Goal: Contribute content

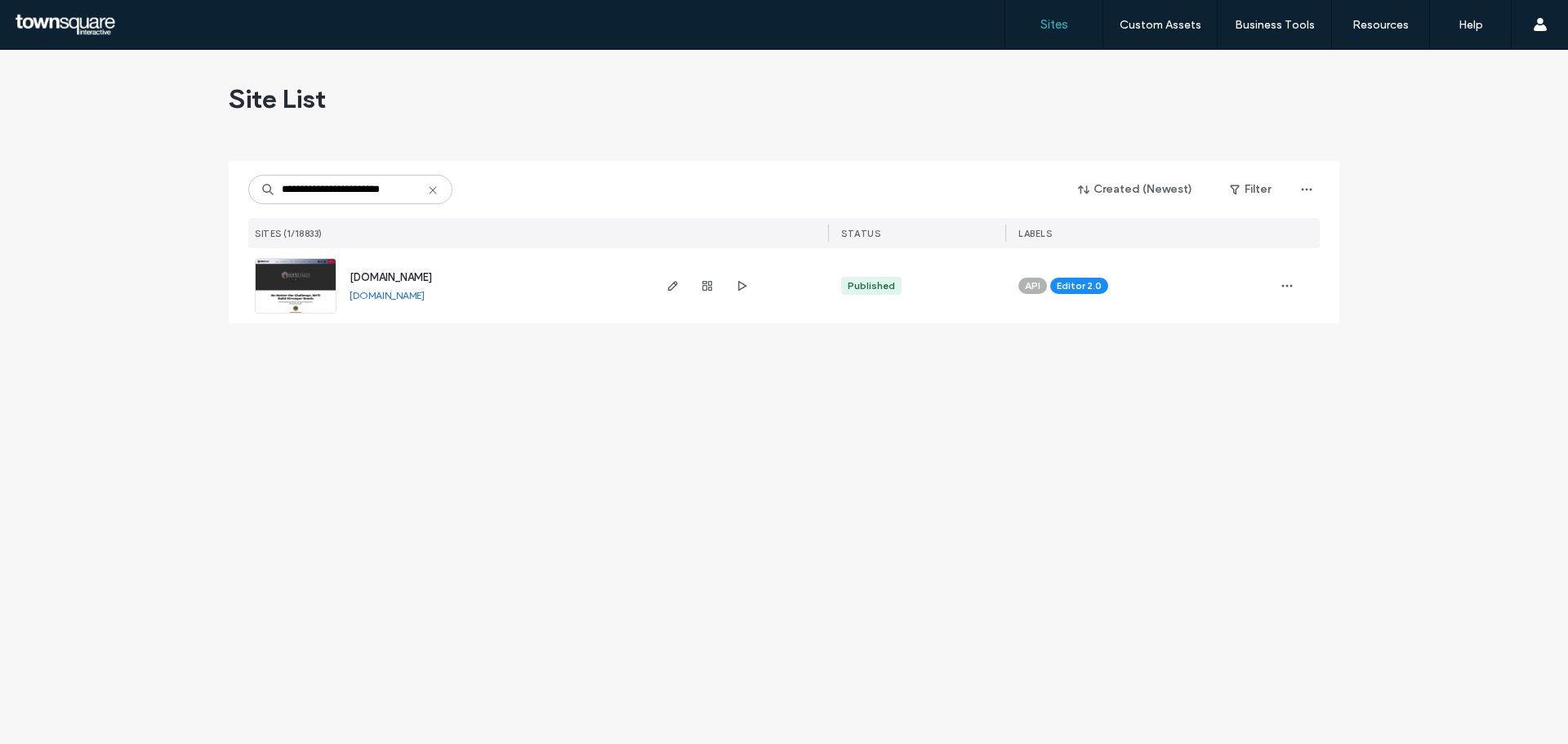
type input "**********"
click at [378, 273] on span "[DOMAIN_NAME]" at bounding box center [390, 277] width 82 height 12
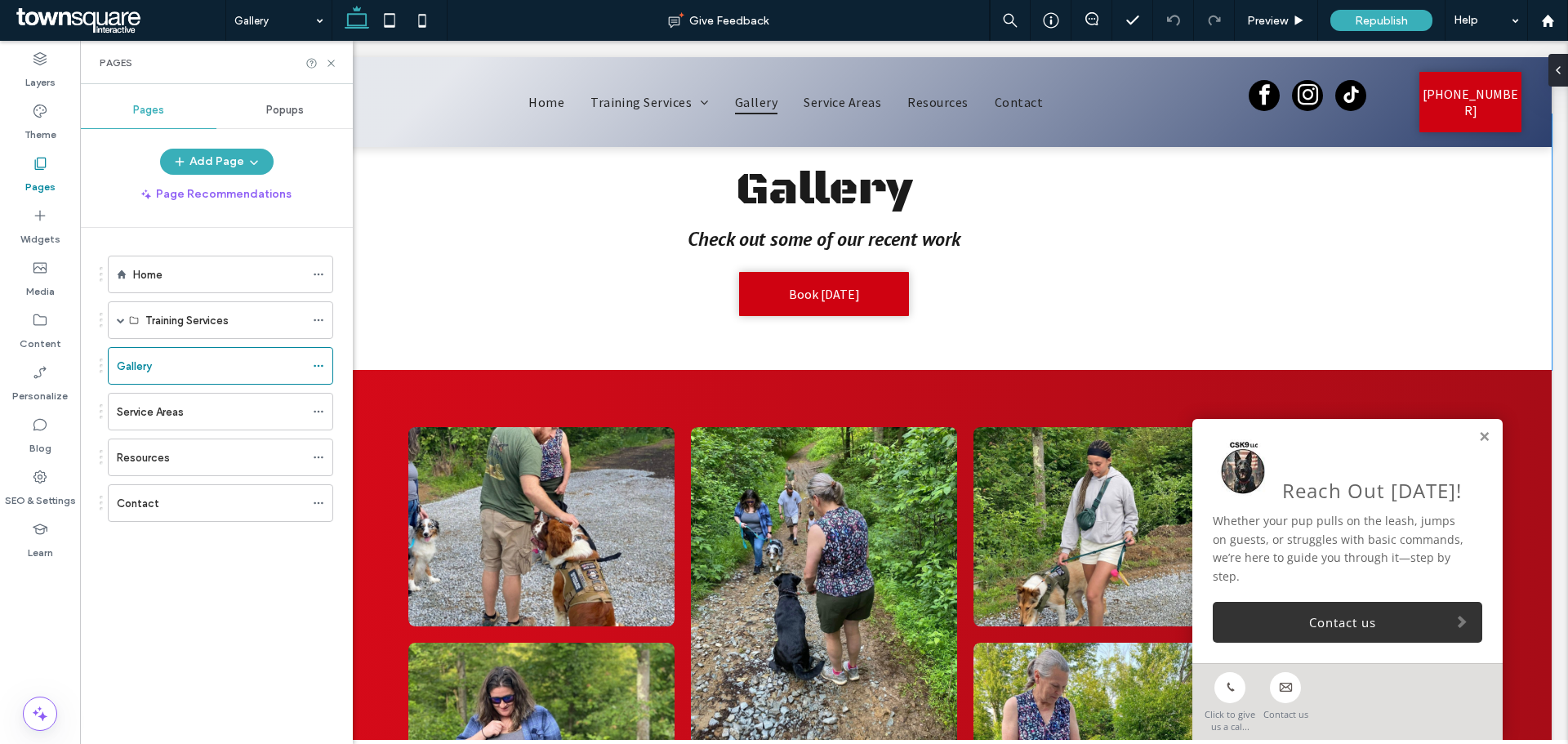
scroll to position [163, 0]
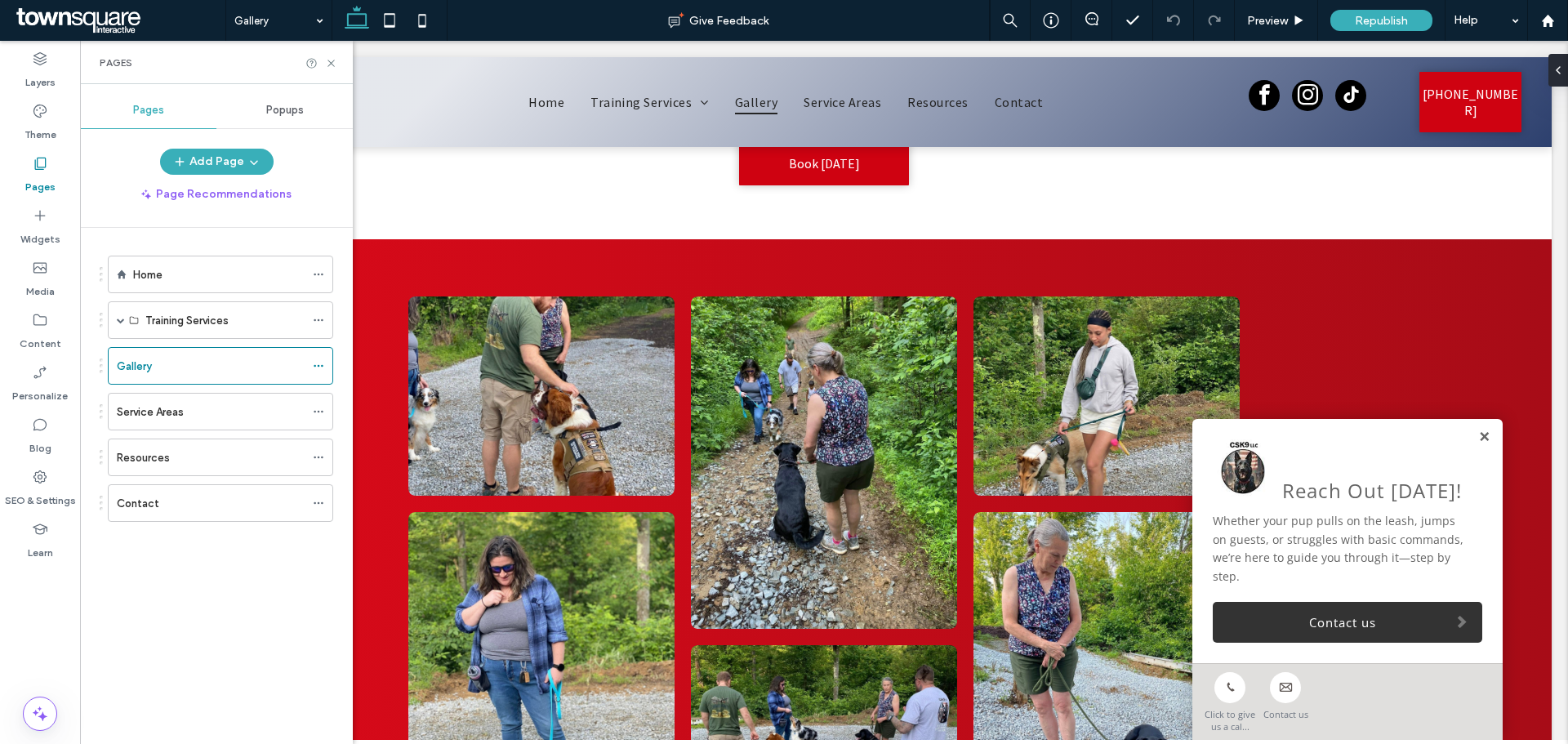
click at [1478, 436] on link at bounding box center [1484, 437] width 12 height 14
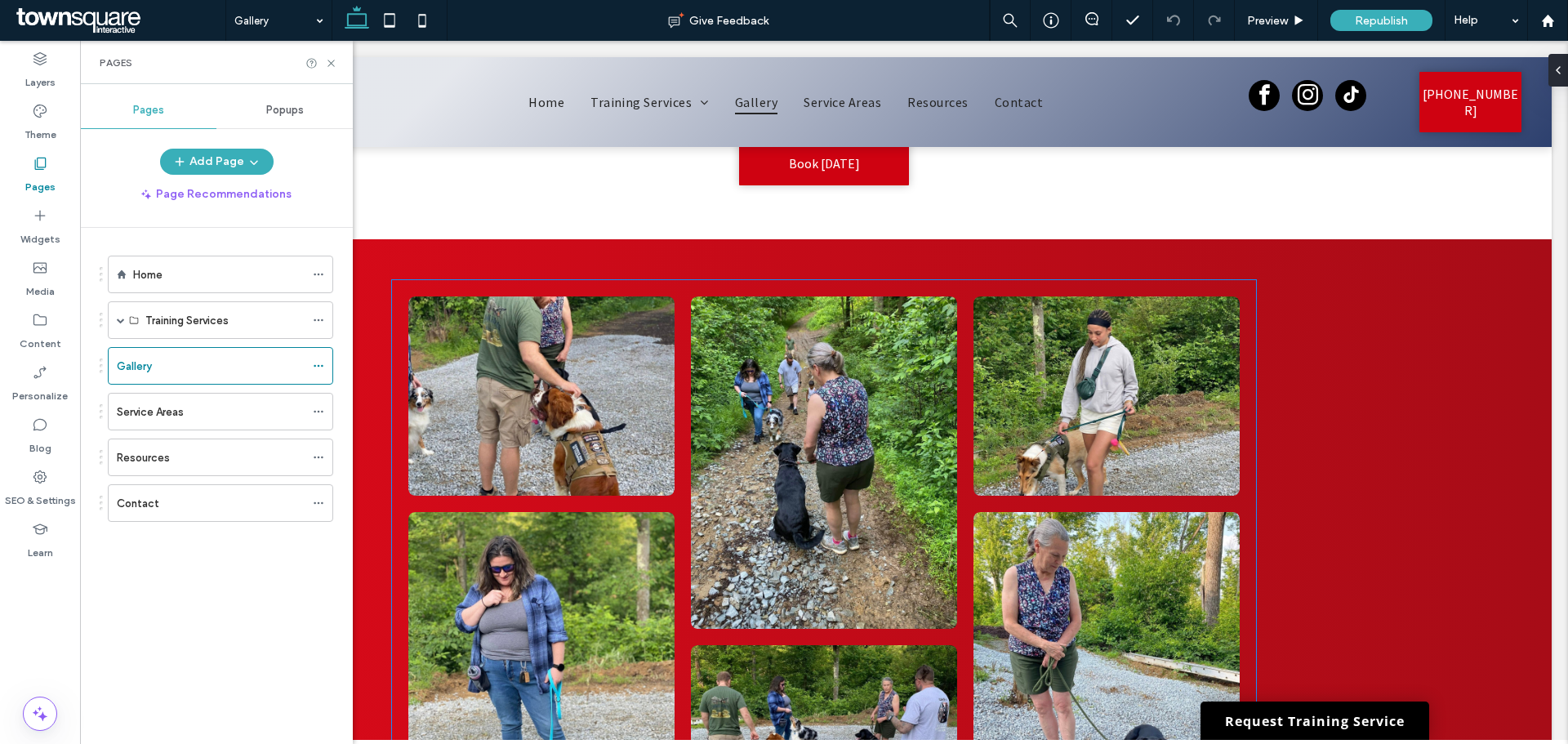
click at [531, 375] on link at bounding box center [541, 396] width 282 height 211
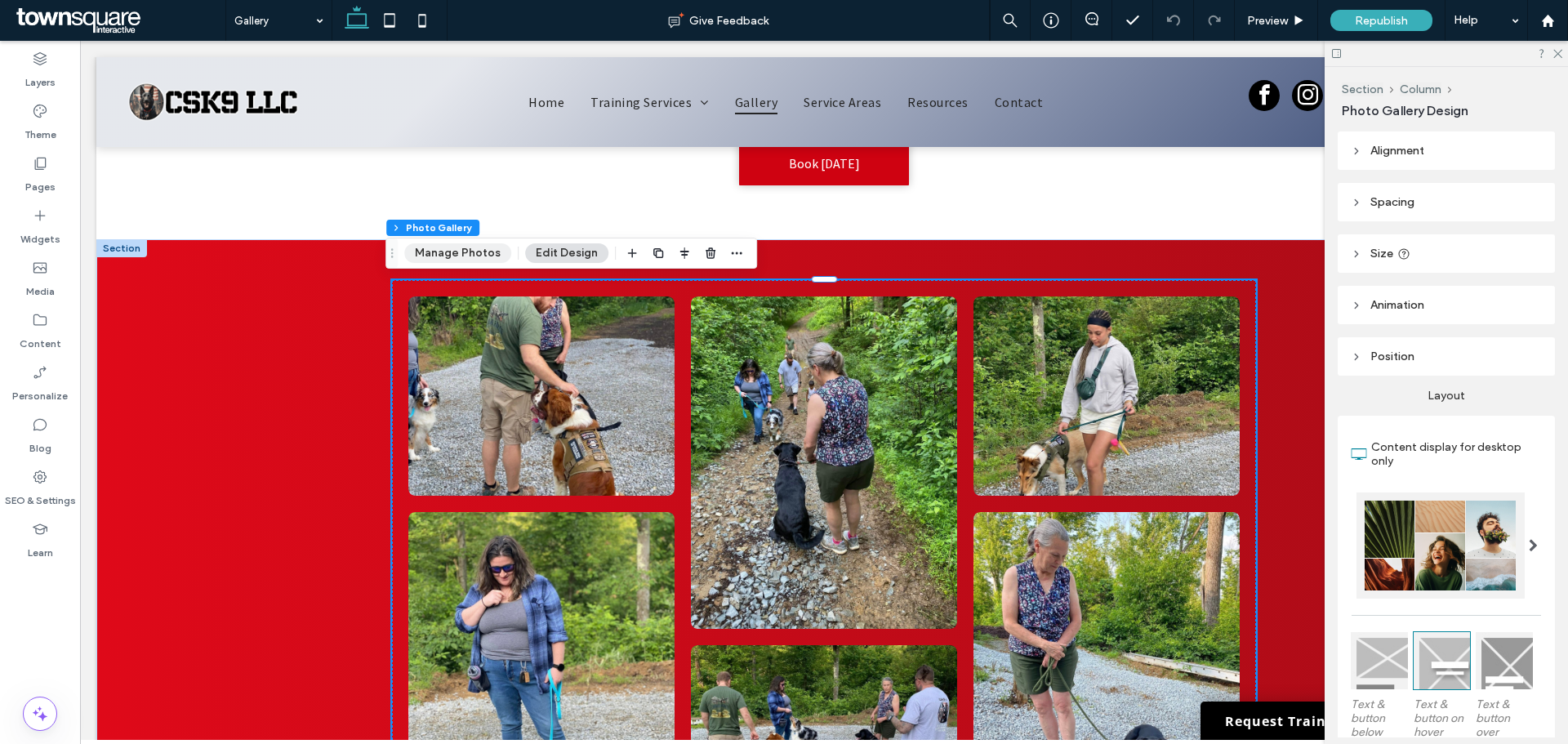
drag, startPoint x: 445, startPoint y: 257, endPoint x: 770, endPoint y: 599, distance: 471.3
click at [445, 257] on button "Manage Photos" at bounding box center [457, 253] width 107 height 20
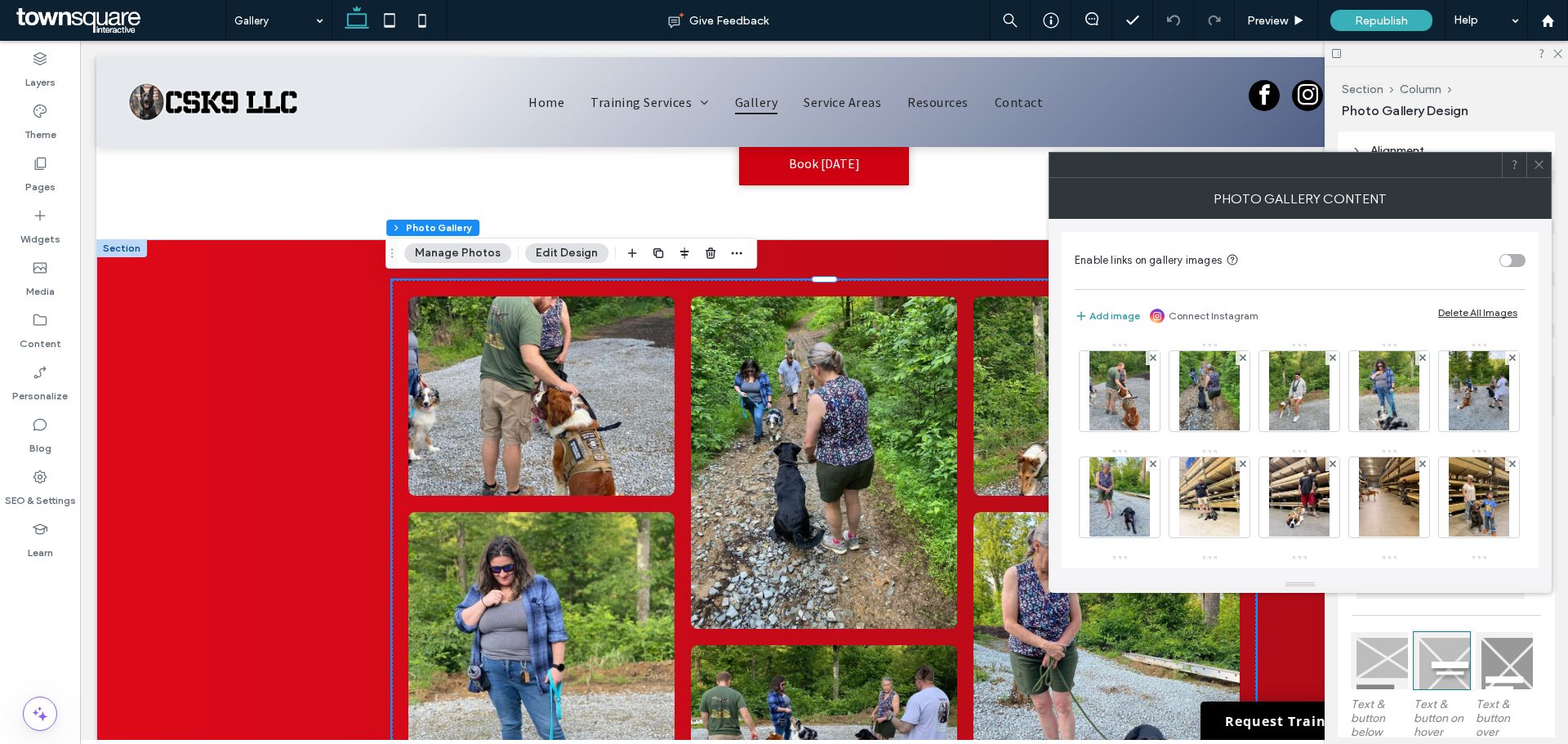
click at [1106, 308] on button "Add image" at bounding box center [1107, 316] width 65 height 20
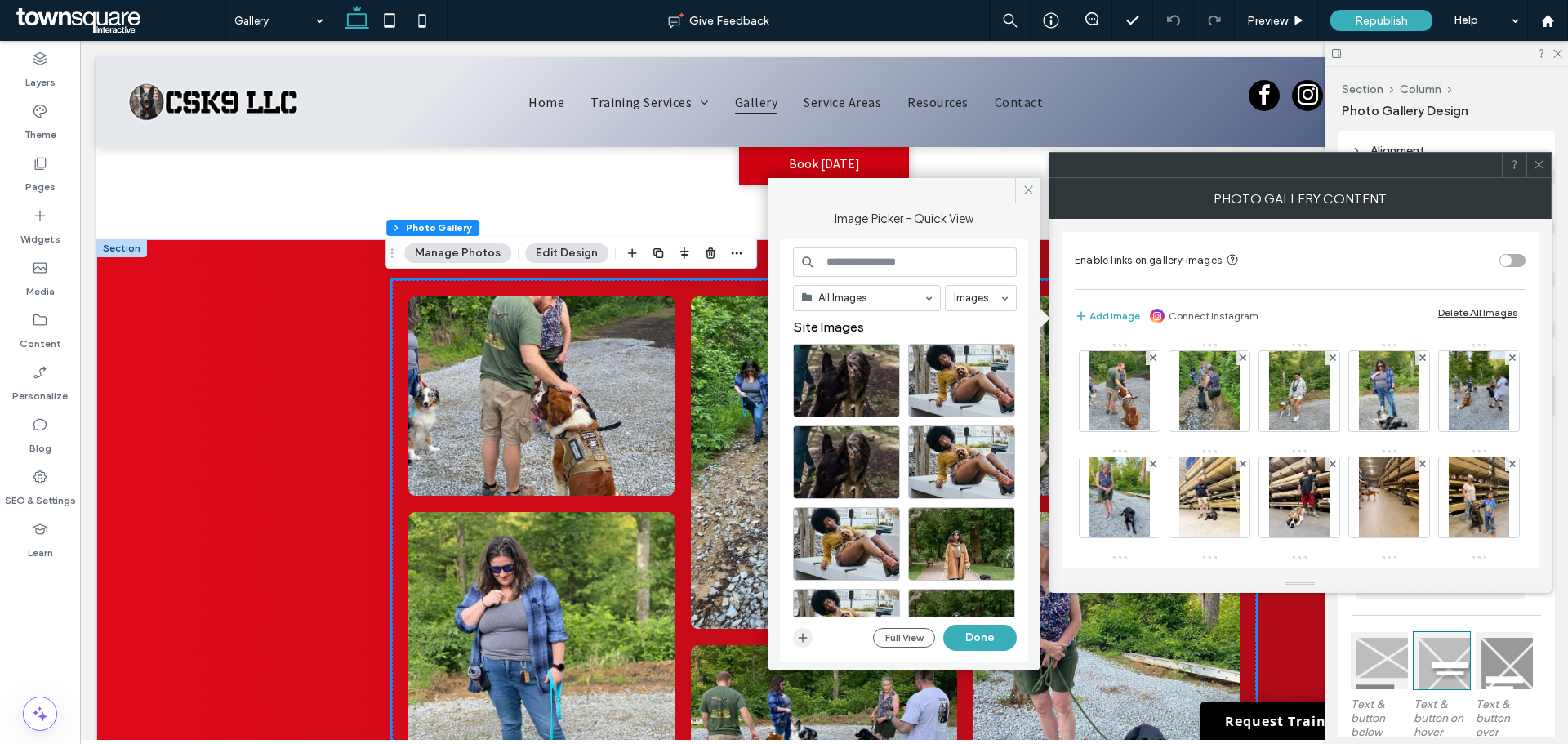
click at [802, 643] on span "button" at bounding box center [803, 638] width 20 height 20
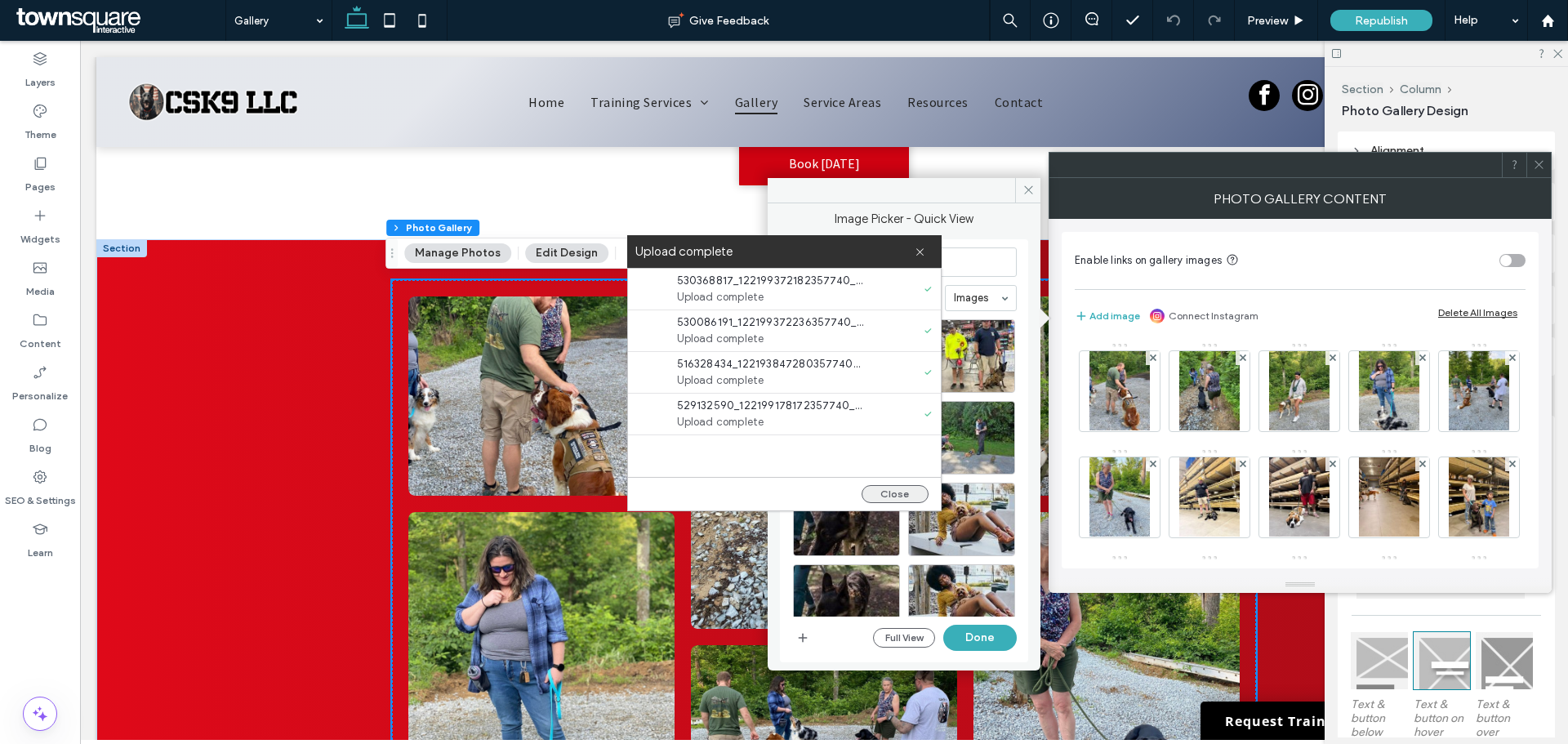
click at [897, 492] on button "Close" at bounding box center [894, 494] width 67 height 18
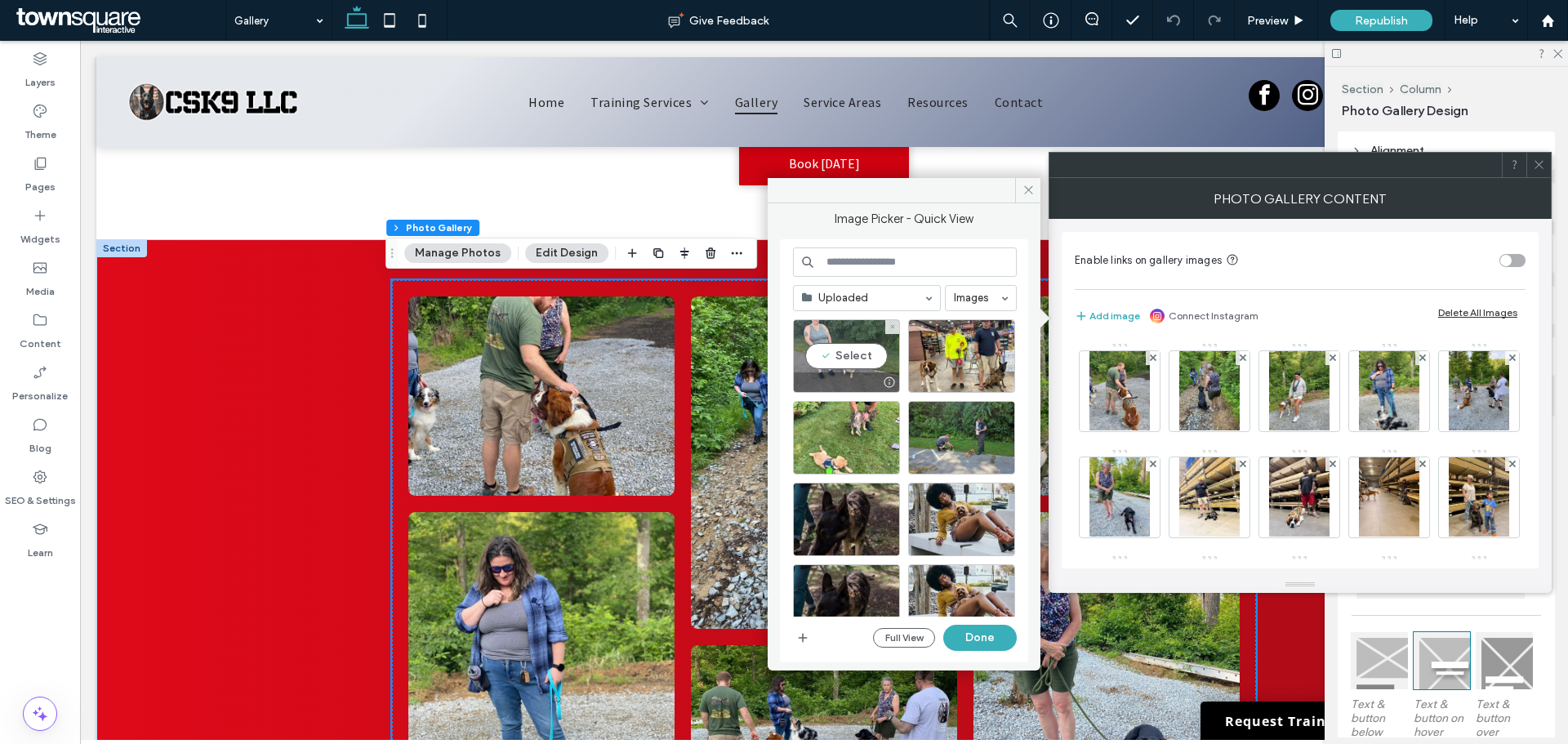
click at [845, 350] on div "Select" at bounding box center [846, 355] width 107 height 73
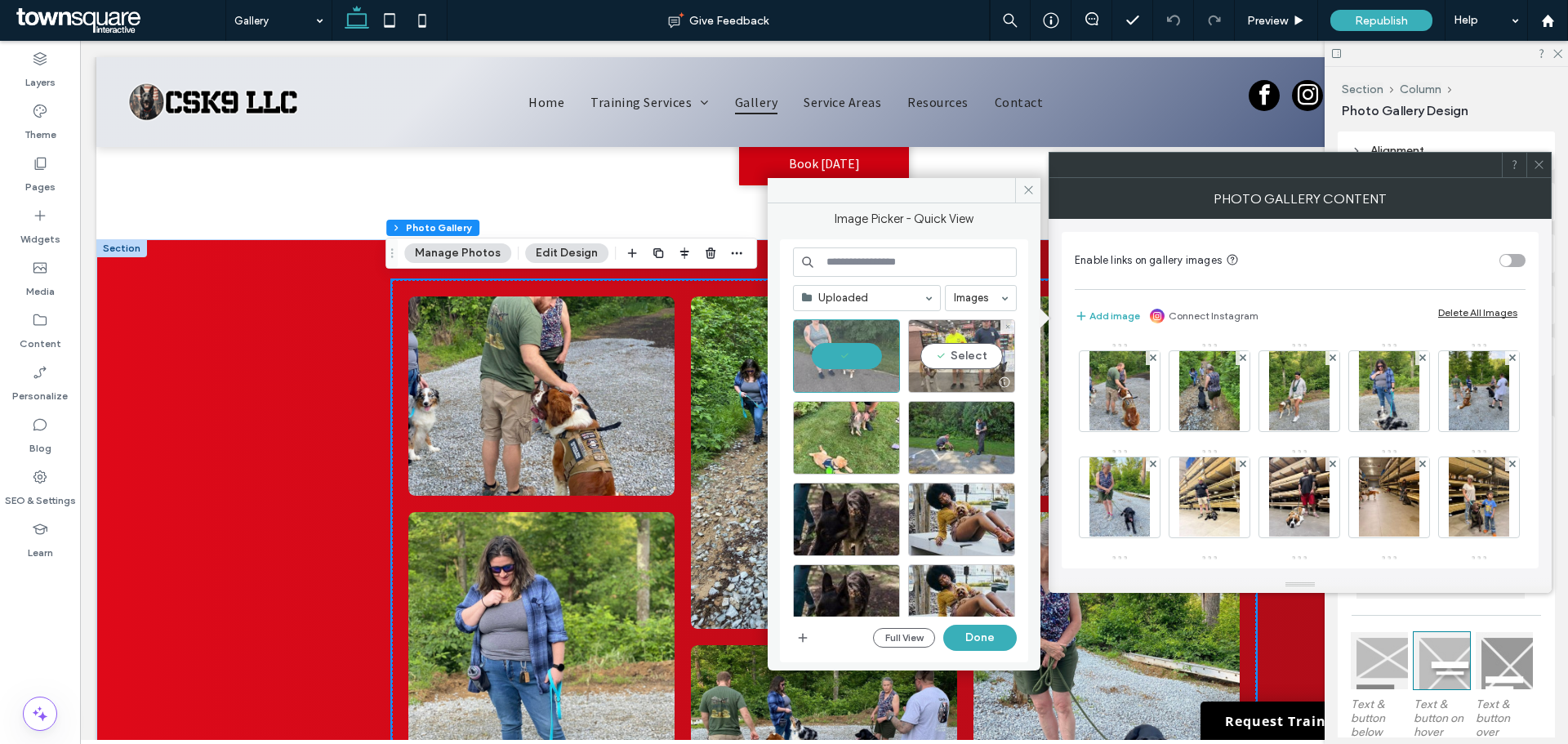
click at [950, 348] on div "Select" at bounding box center [961, 355] width 107 height 73
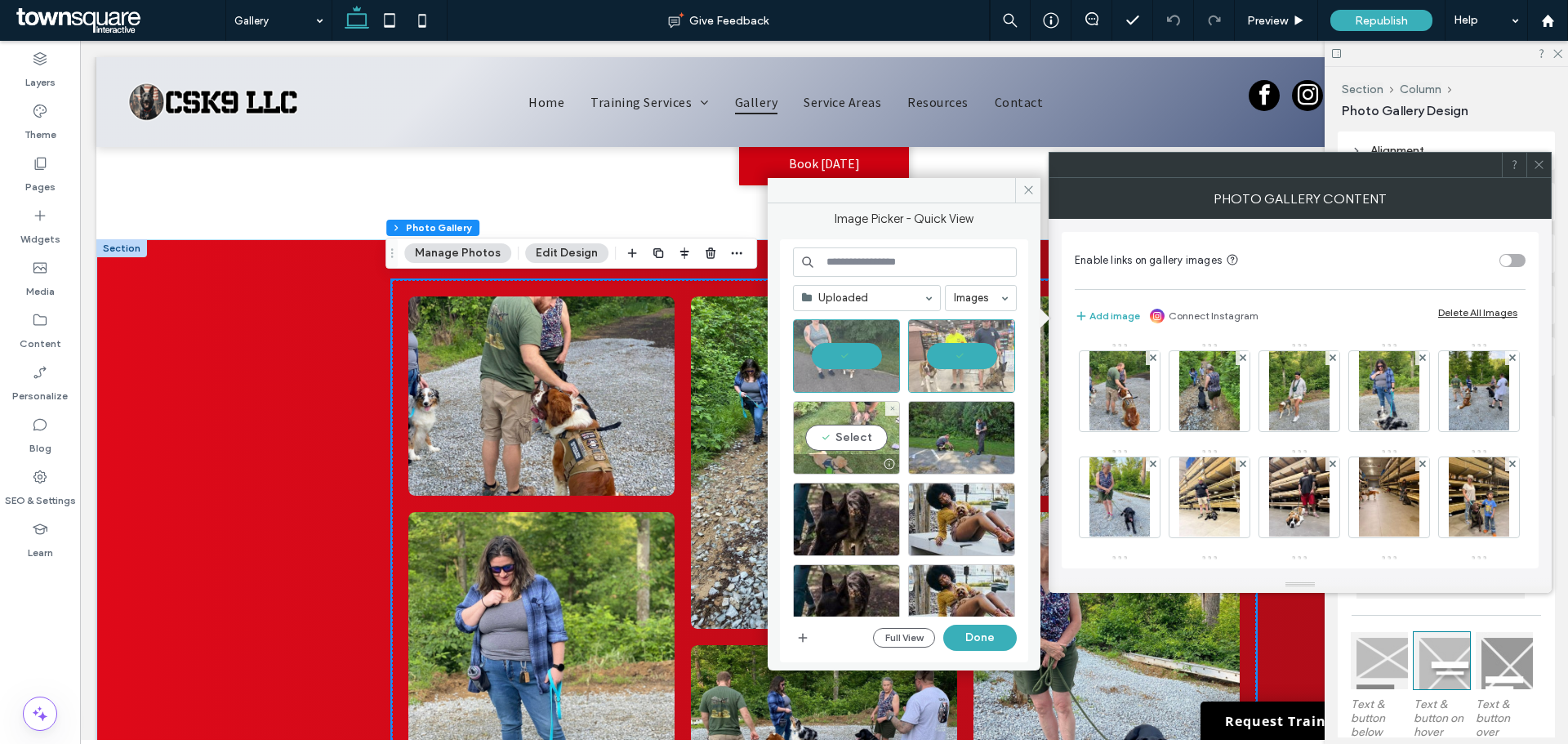
drag, startPoint x: 831, startPoint y: 417, endPoint x: 888, endPoint y: 417, distance: 57.2
click at [835, 417] on div "Select" at bounding box center [846, 437] width 107 height 73
click at [960, 434] on div "Select" at bounding box center [961, 437] width 107 height 73
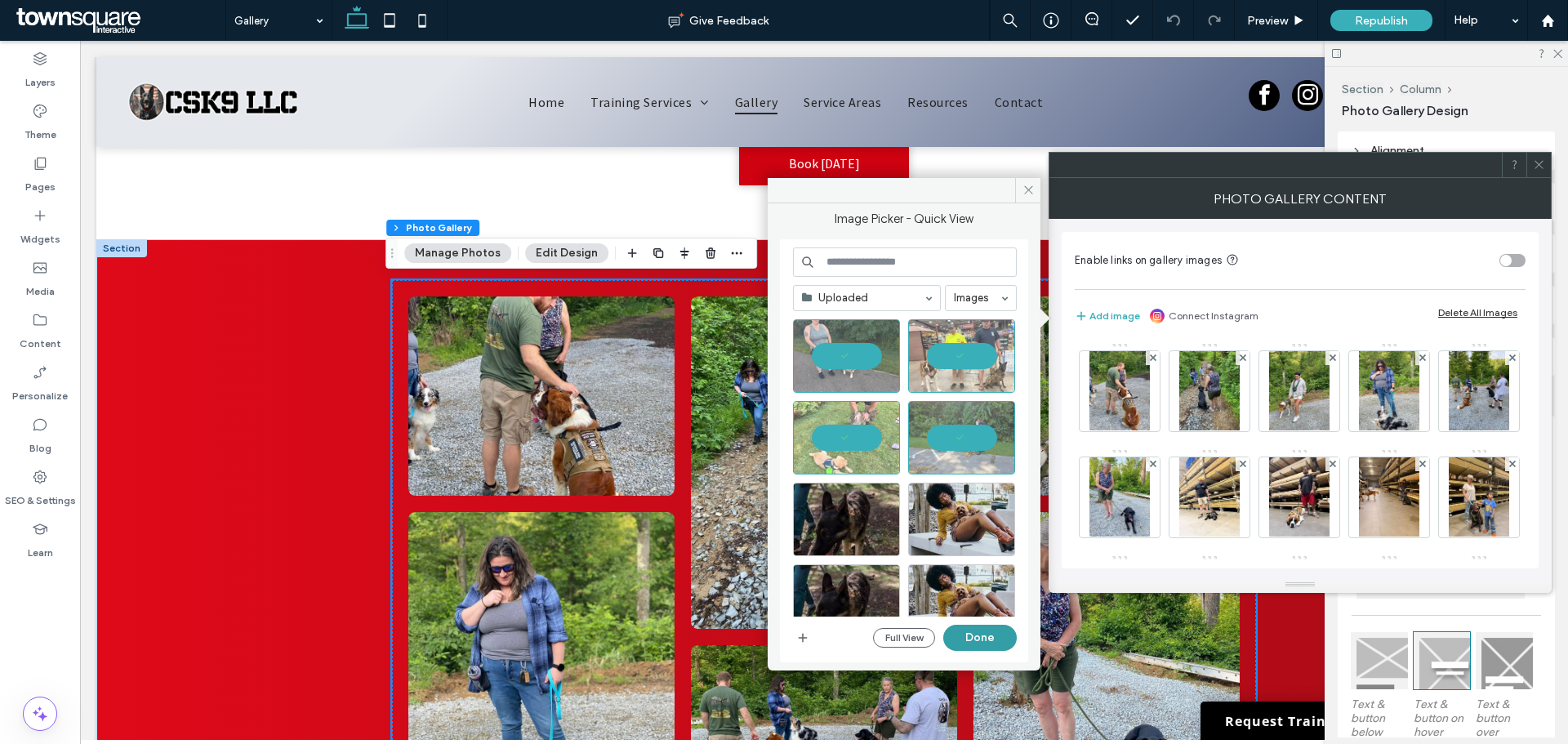
click at [981, 639] on button "Done" at bounding box center [979, 638] width 73 height 26
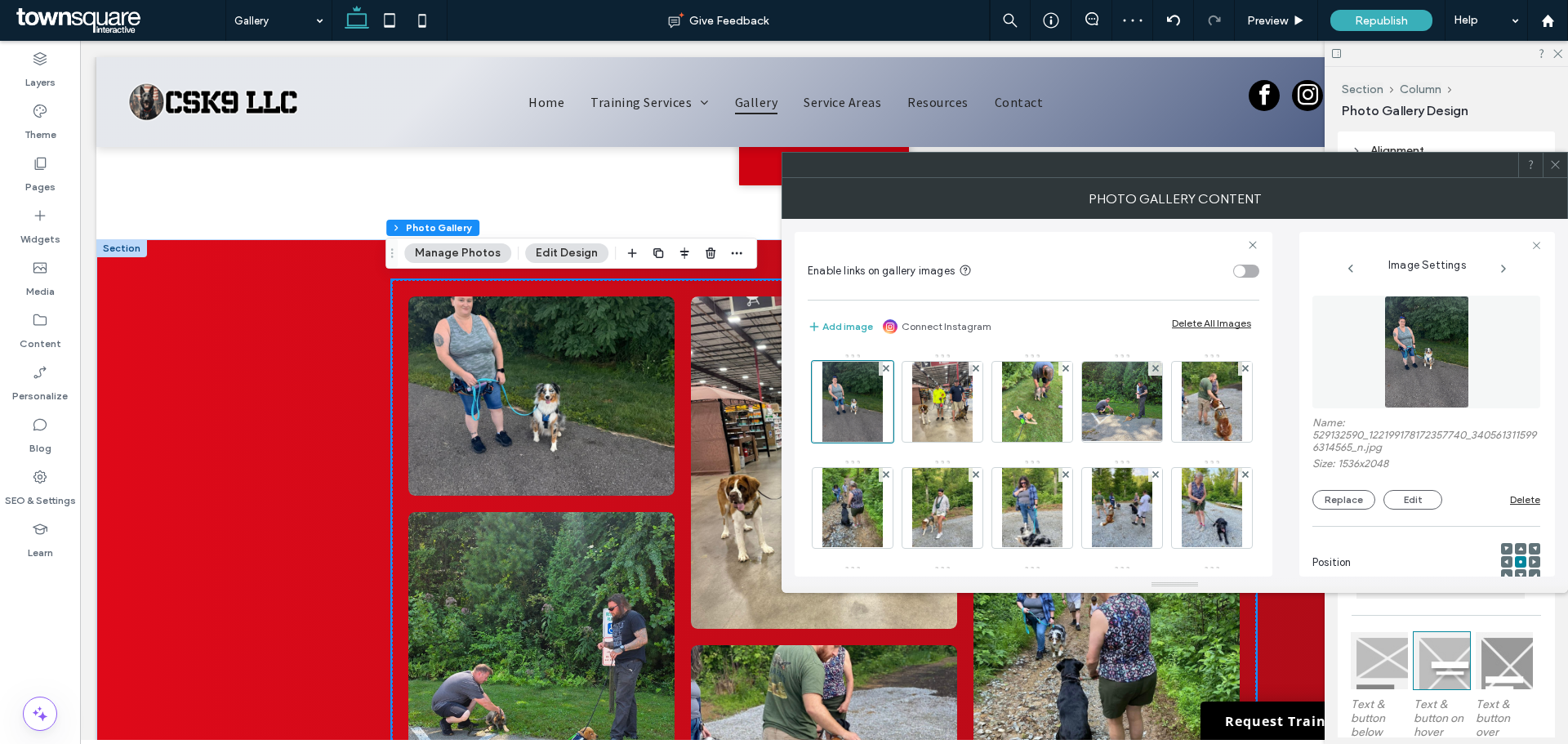
click at [1556, 173] on span at bounding box center [1555, 165] width 12 height 24
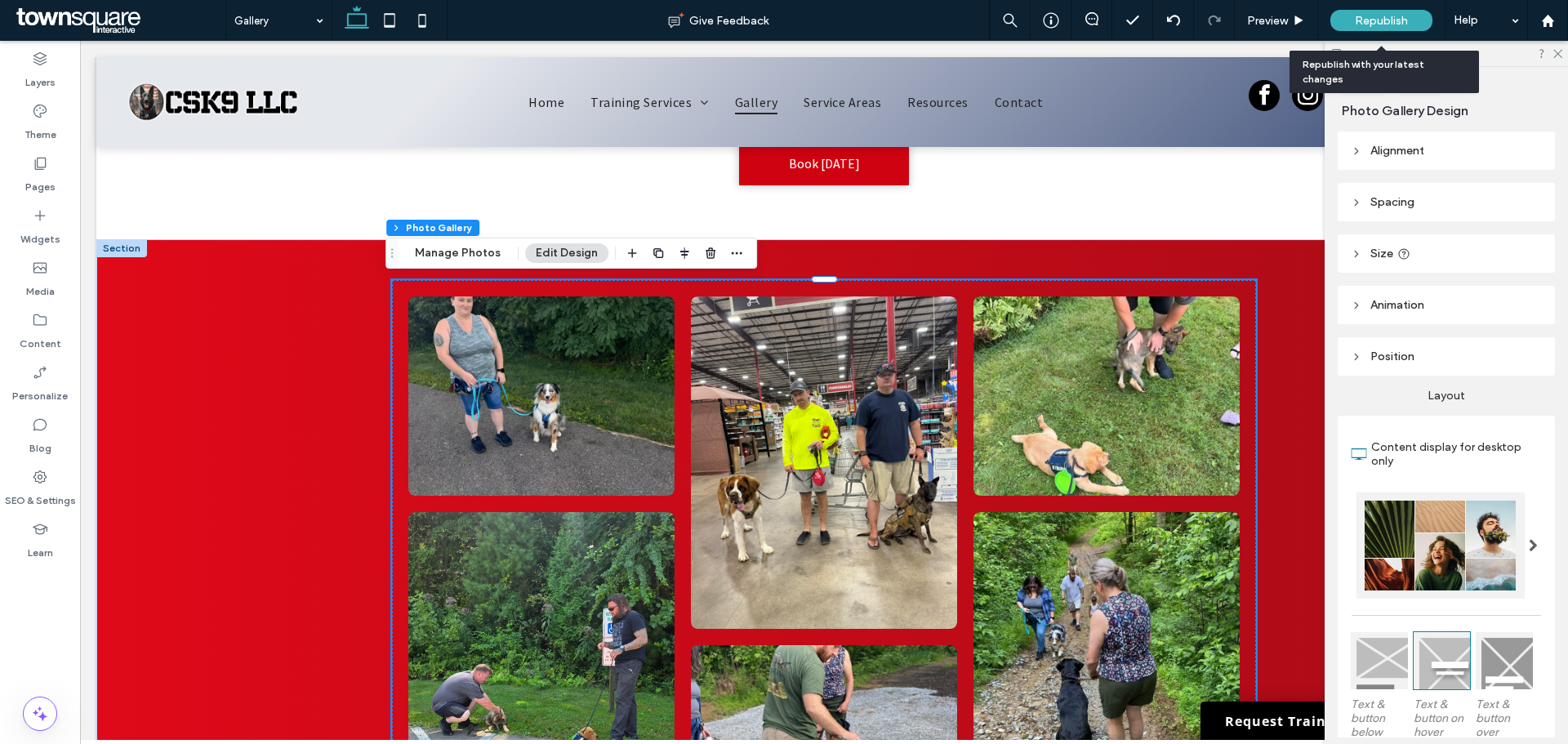
click at [1400, 16] on span "Republish" at bounding box center [1381, 21] width 53 height 14
